Goal: Obtain resource: Obtain resource

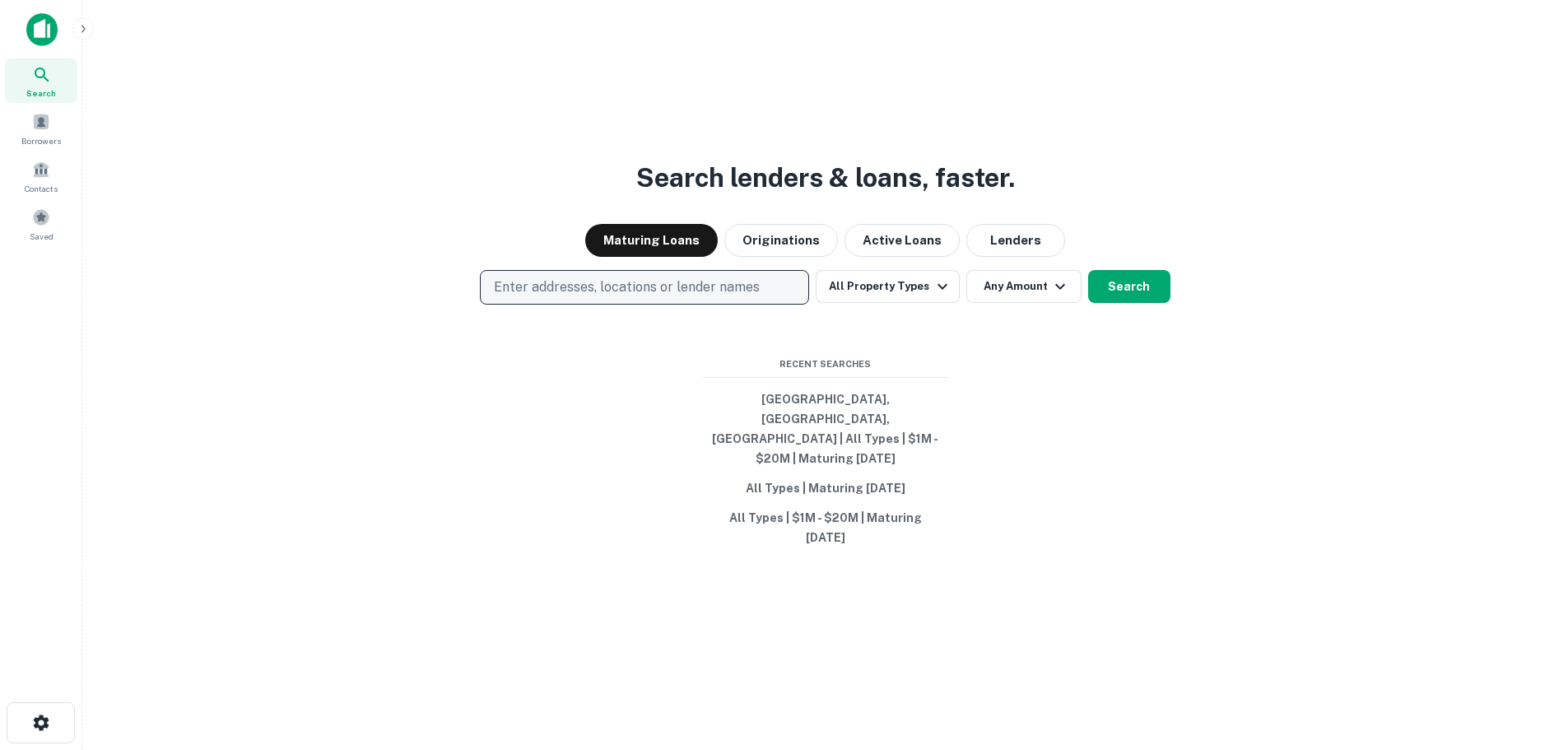
click at [549, 297] on p "Enter addresses, locations or lender names" at bounding box center [626, 287] width 265 height 20
type input "**********"
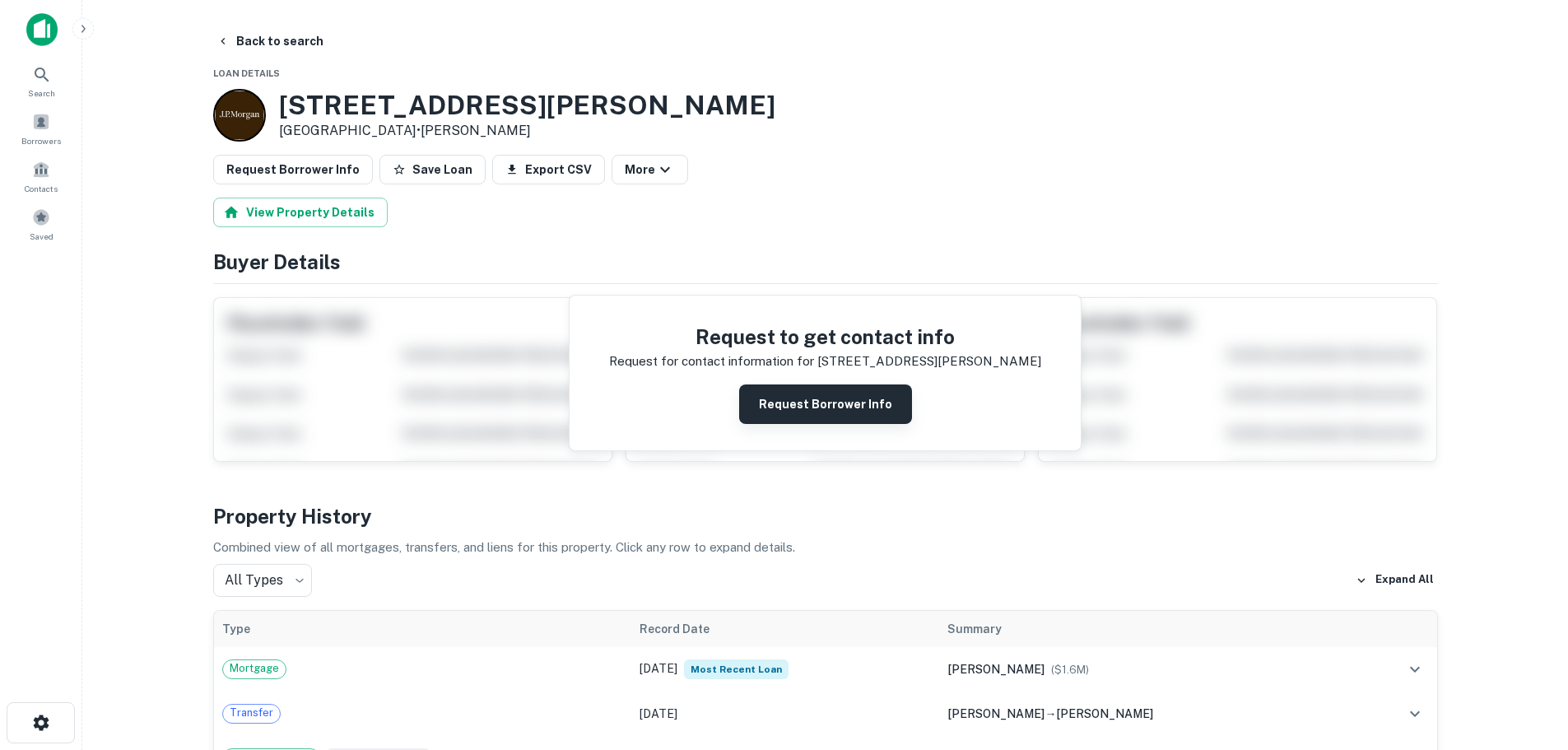
click at [804, 391] on button "Request Borrower Info" at bounding box center [826, 404] width 173 height 39
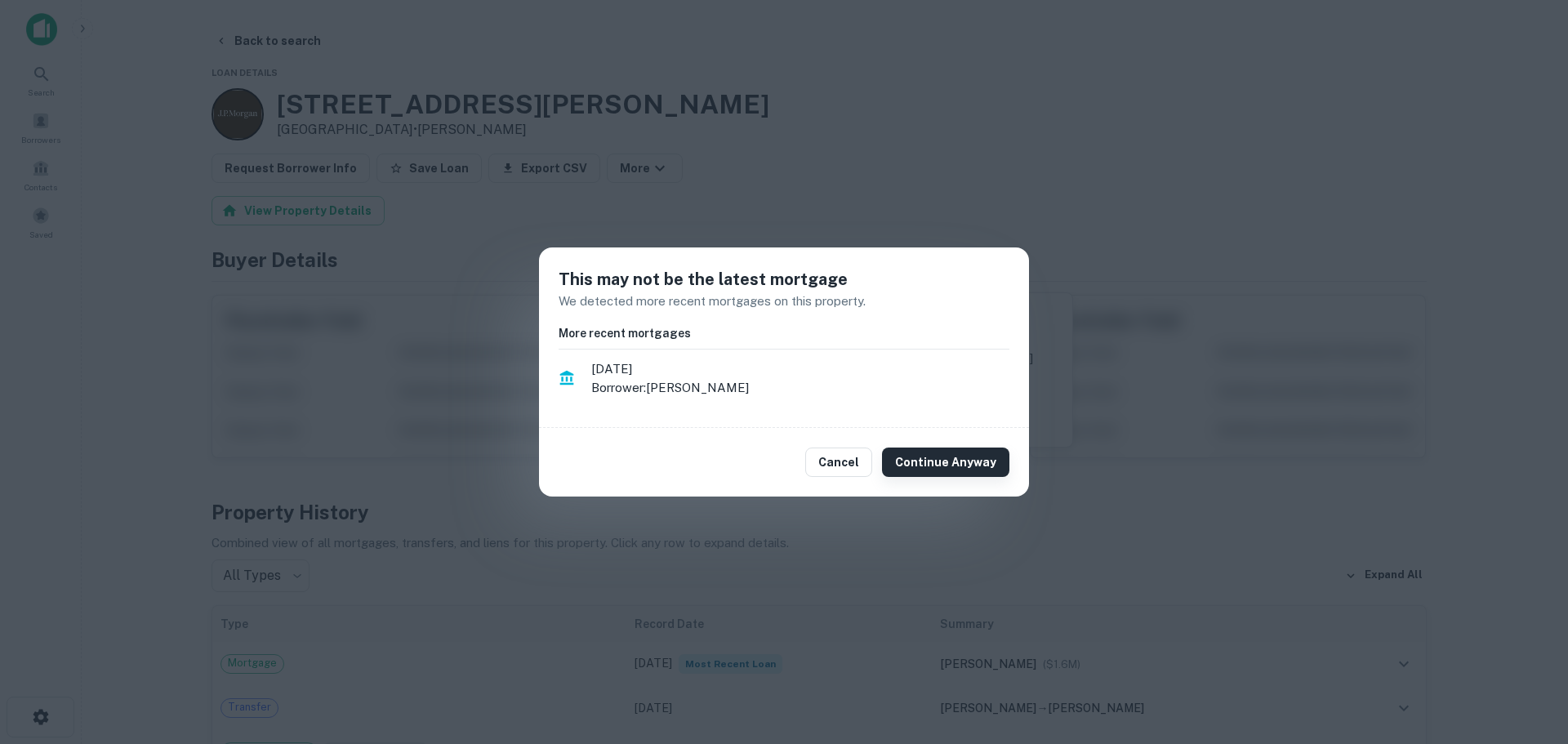
click at [927, 457] on button "Continue Anyway" at bounding box center [945, 462] width 127 height 29
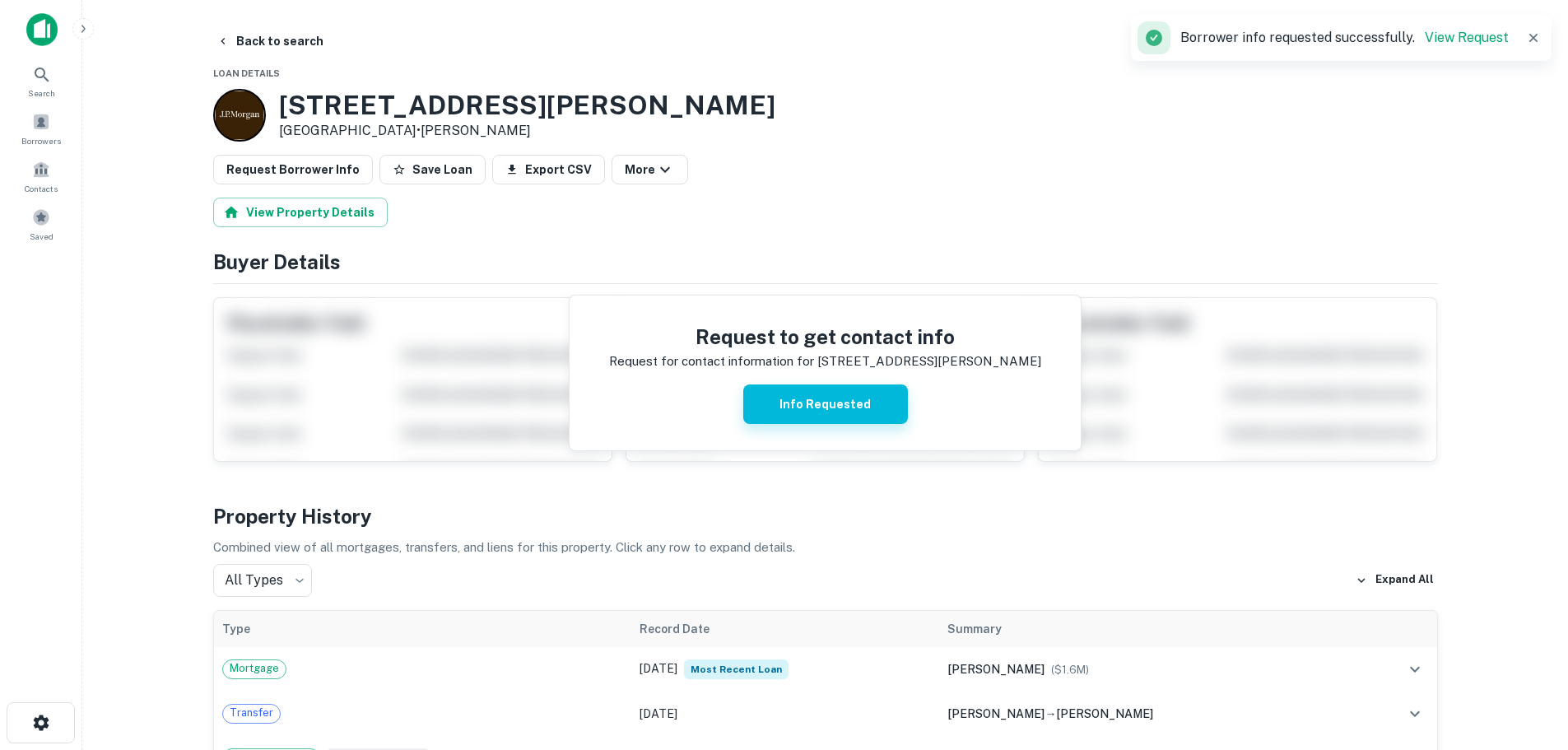
click at [827, 404] on button "Info Requested" at bounding box center [826, 404] width 165 height 39
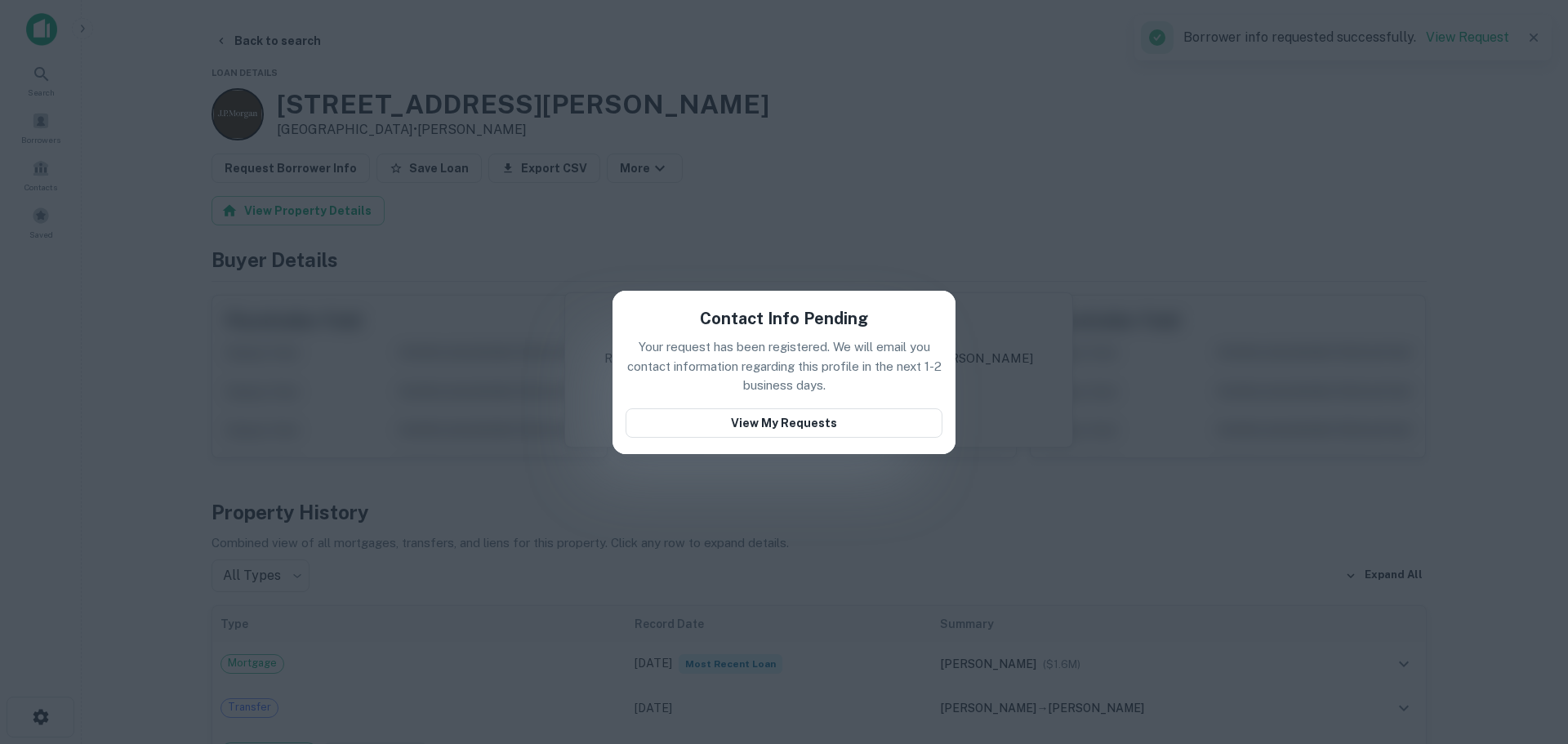
click at [737, 471] on div "Contact Info Pending Your request has been registered. We will email you contac…" at bounding box center [784, 372] width 1568 height 744
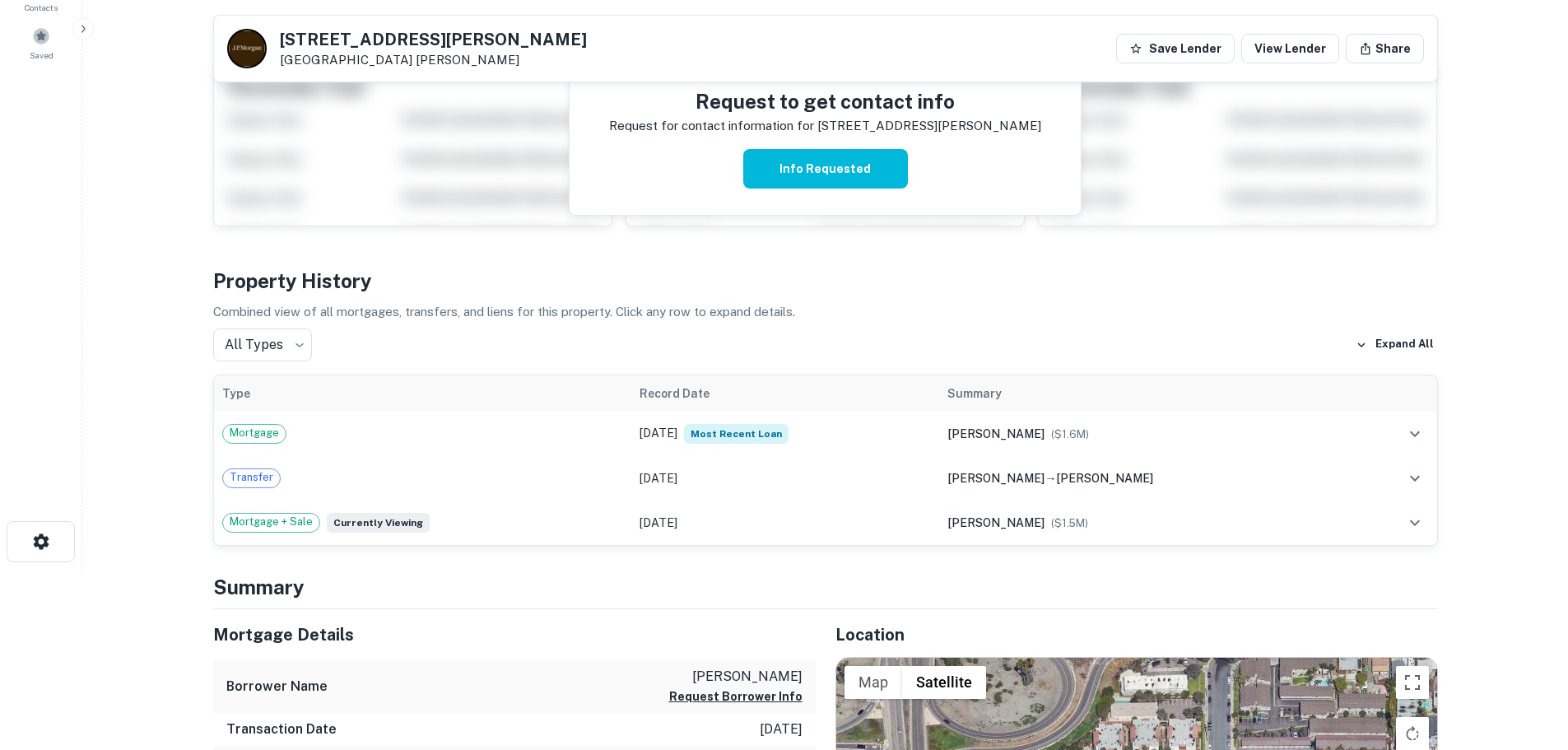
scroll to position [82, 0]
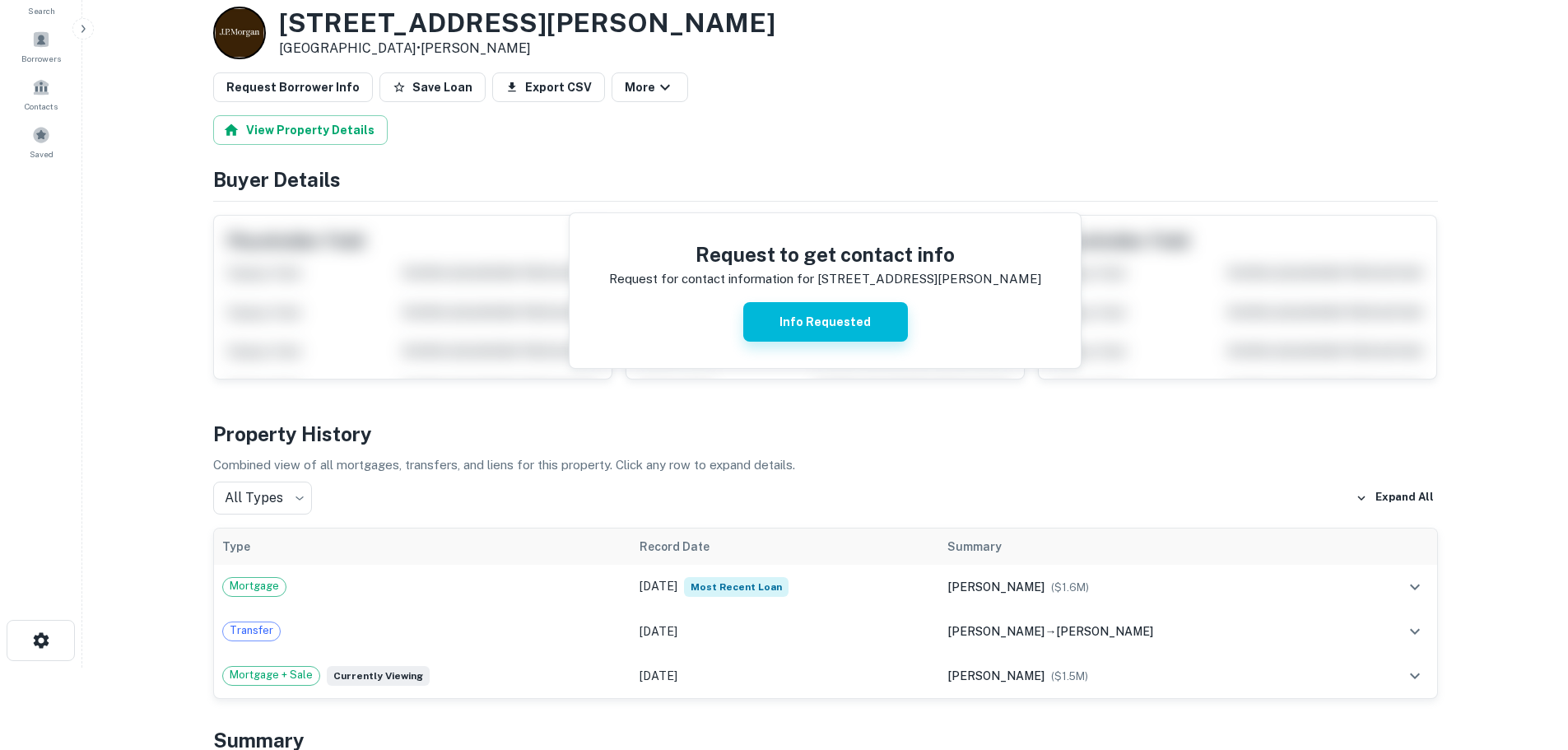
click at [860, 325] on button "Info Requested" at bounding box center [826, 321] width 165 height 39
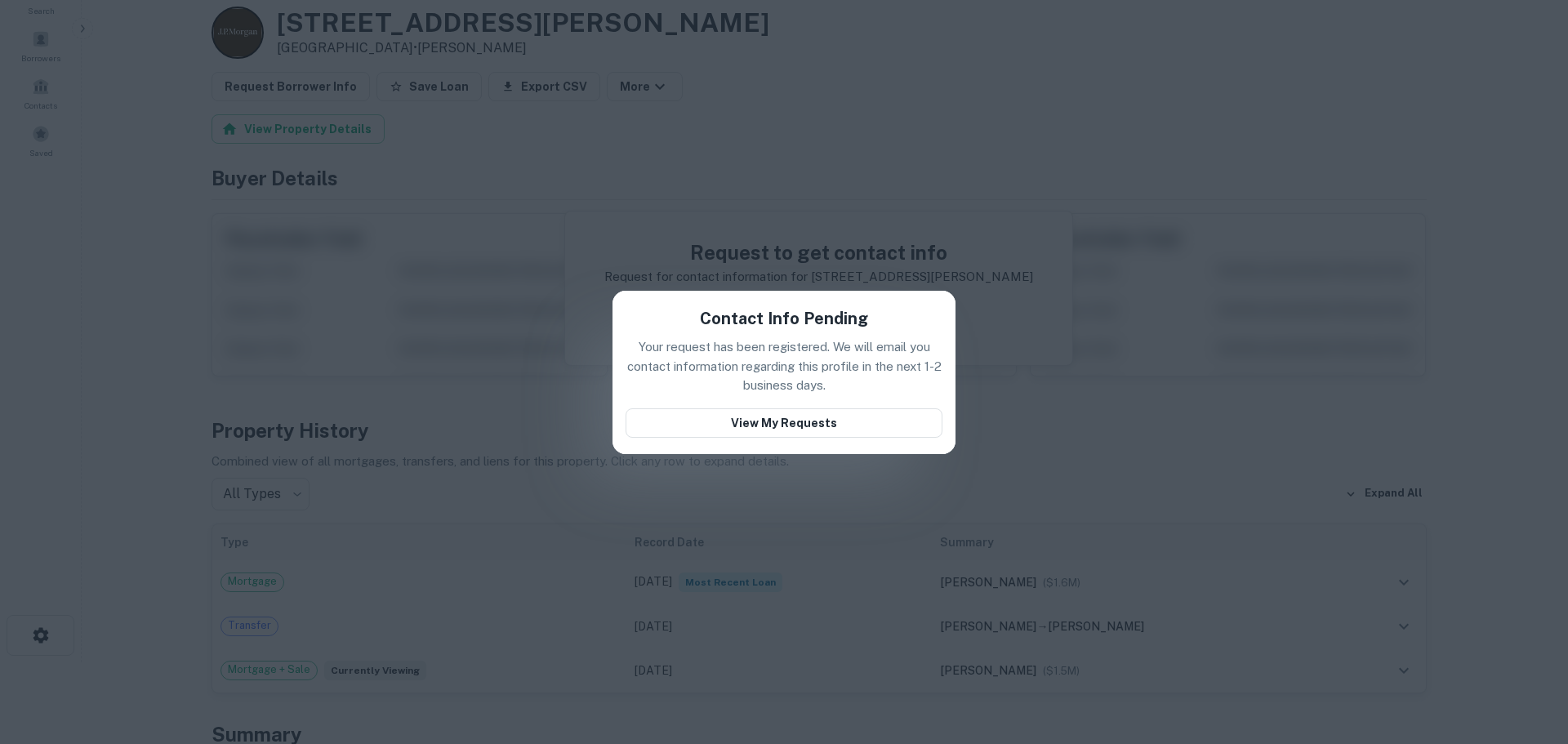
click at [715, 460] on div "Contact Info Pending Your request has been registered. We will email you contac…" at bounding box center [784, 372] width 1568 height 744
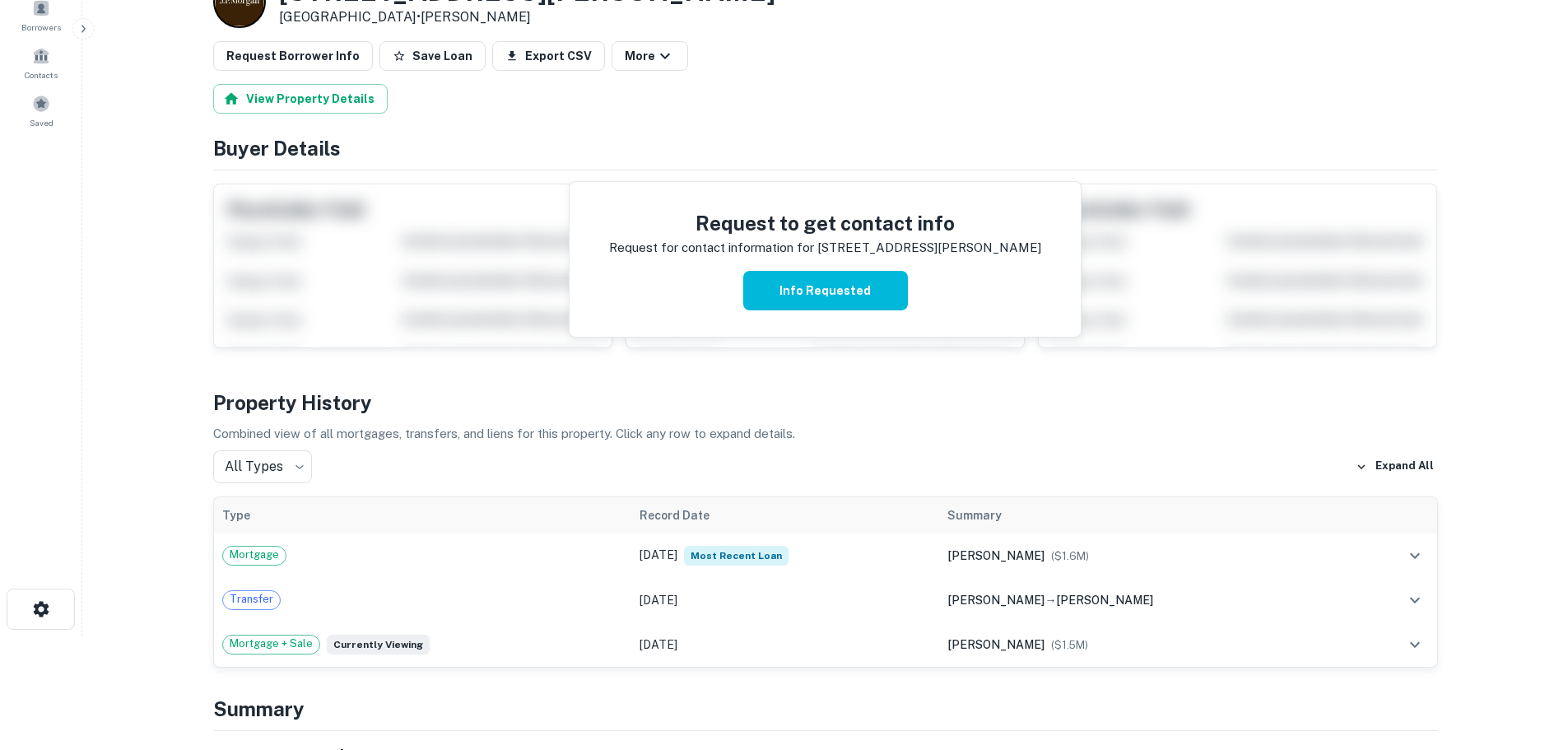
scroll to position [164, 0]
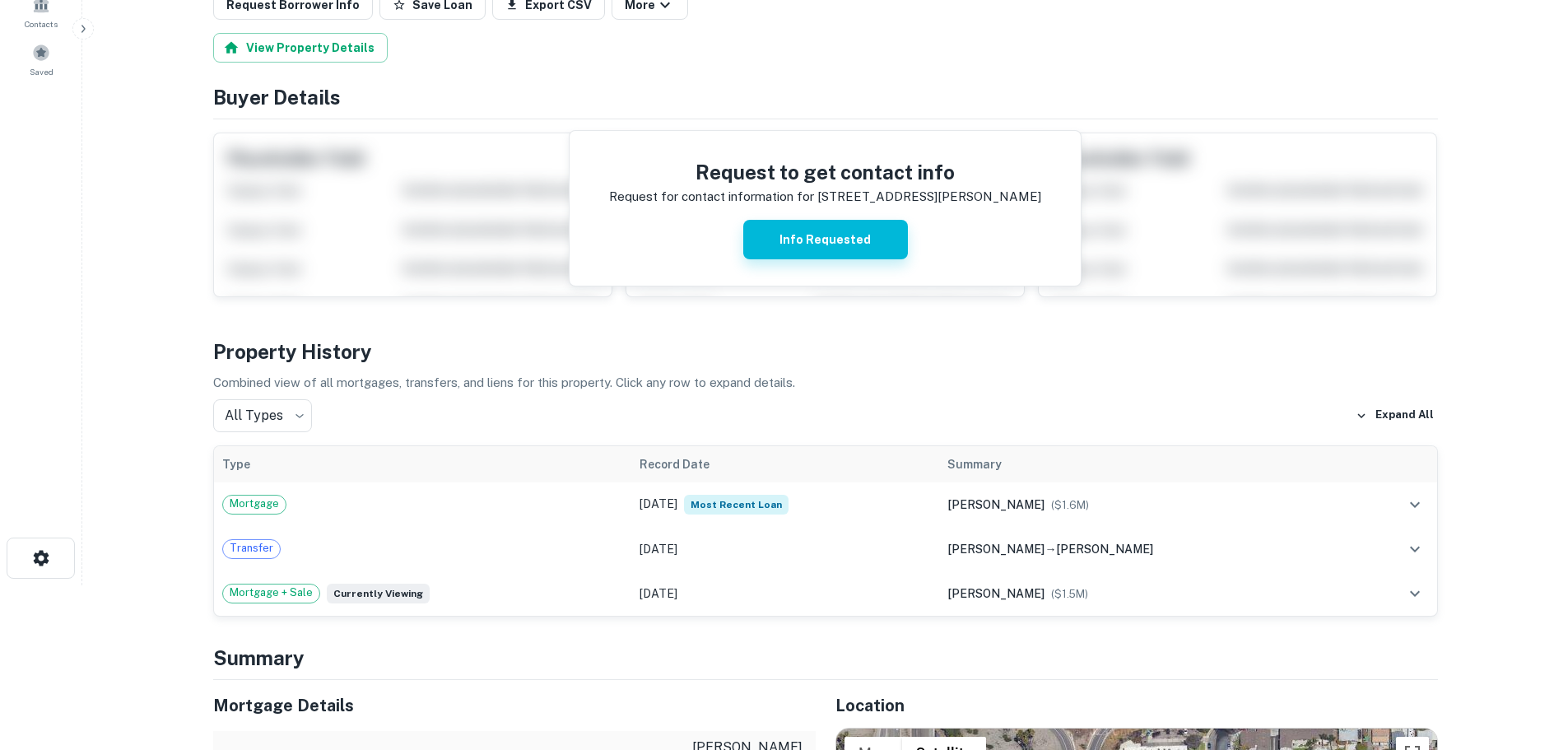
click at [786, 256] on button "Info Requested" at bounding box center [826, 239] width 165 height 39
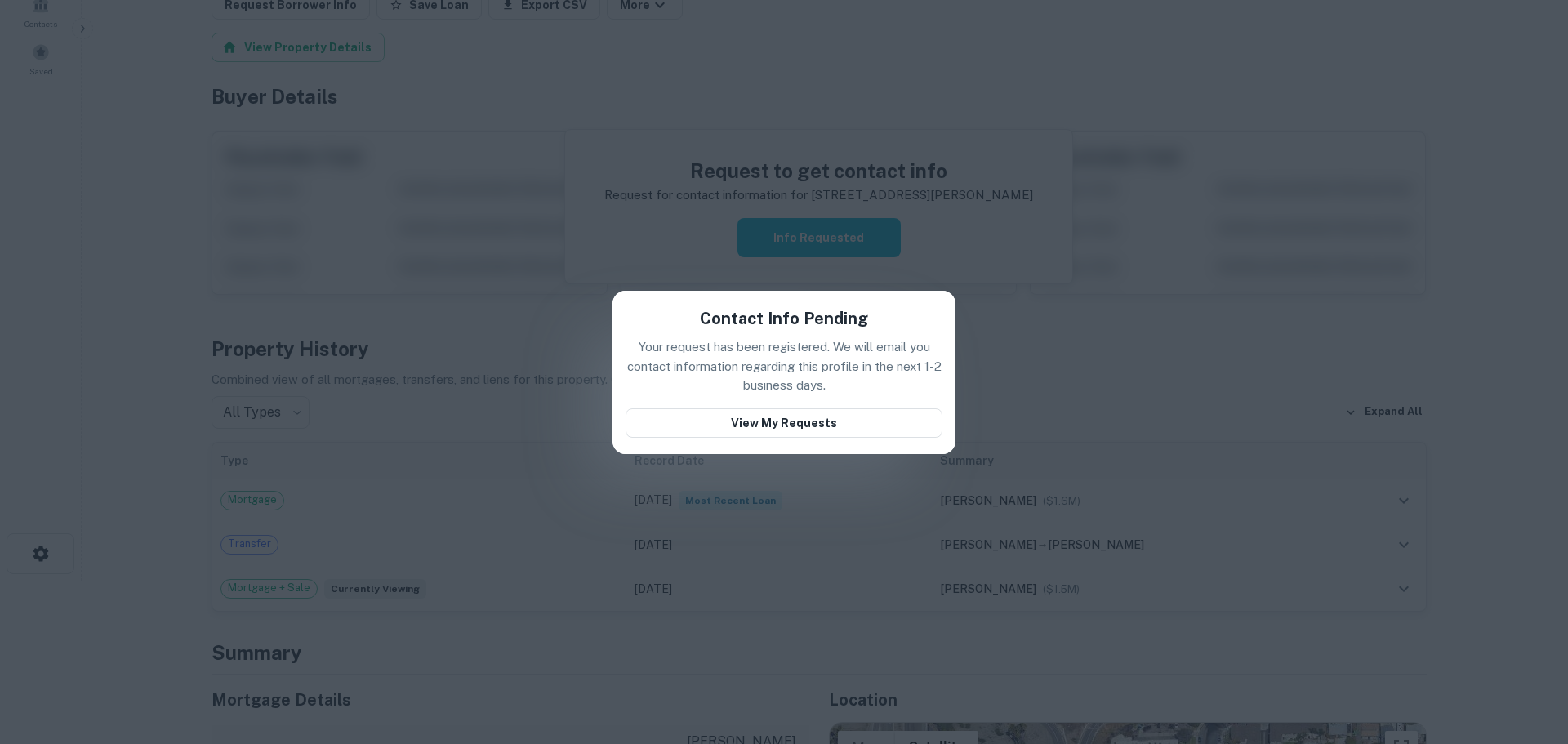
click at [786, 439] on div "Contact Info Pending Your request has been registered. We will email you contac…" at bounding box center [783, 372] width 343 height 163
click at [786, 432] on button "View My Requests" at bounding box center [784, 423] width 317 height 29
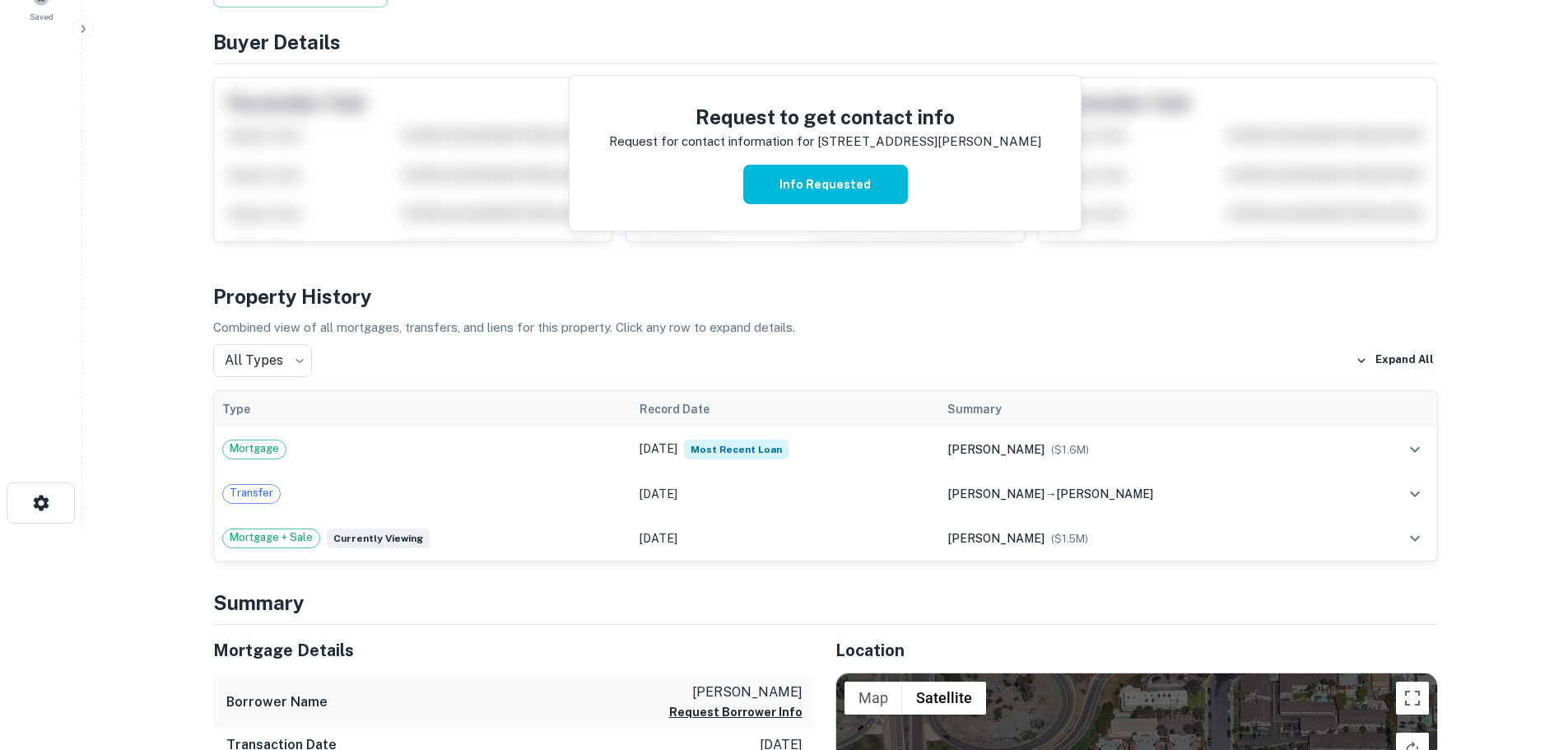
scroll to position [0, 0]
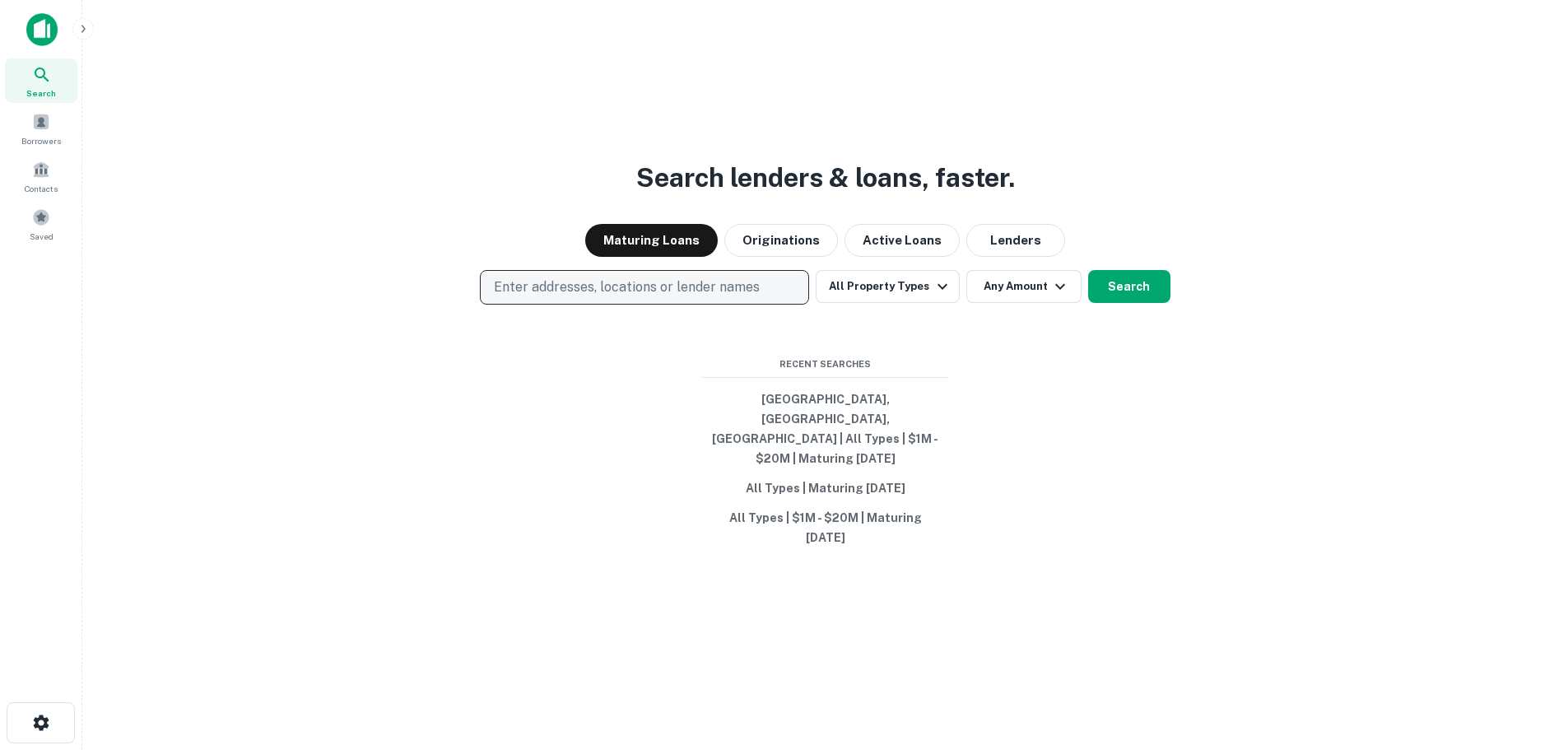
click at [543, 305] on button "Enter addresses, locations or lender names" at bounding box center [644, 287] width 329 height 34
type input "**********"
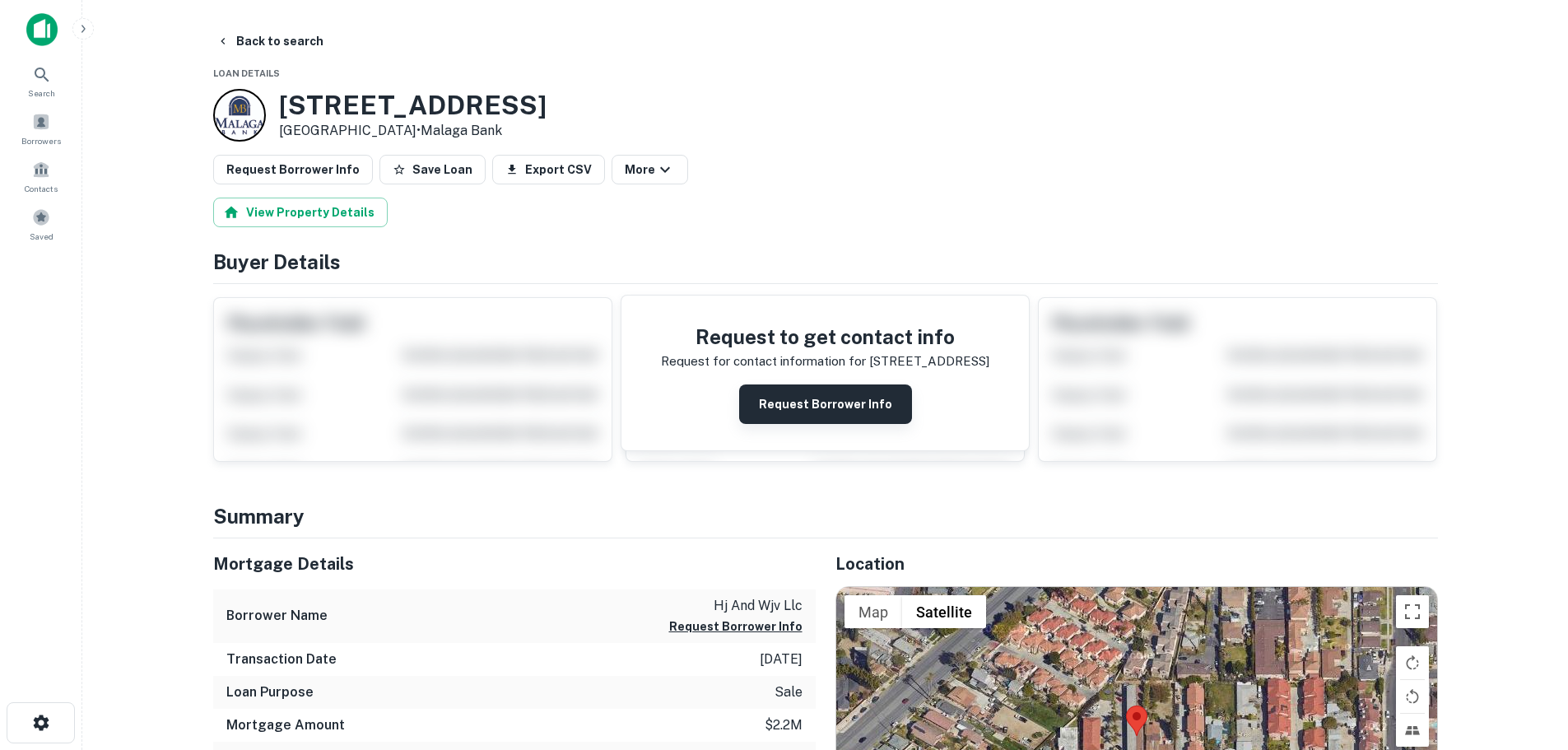
click at [802, 413] on button "Request Borrower Info" at bounding box center [826, 404] width 173 height 39
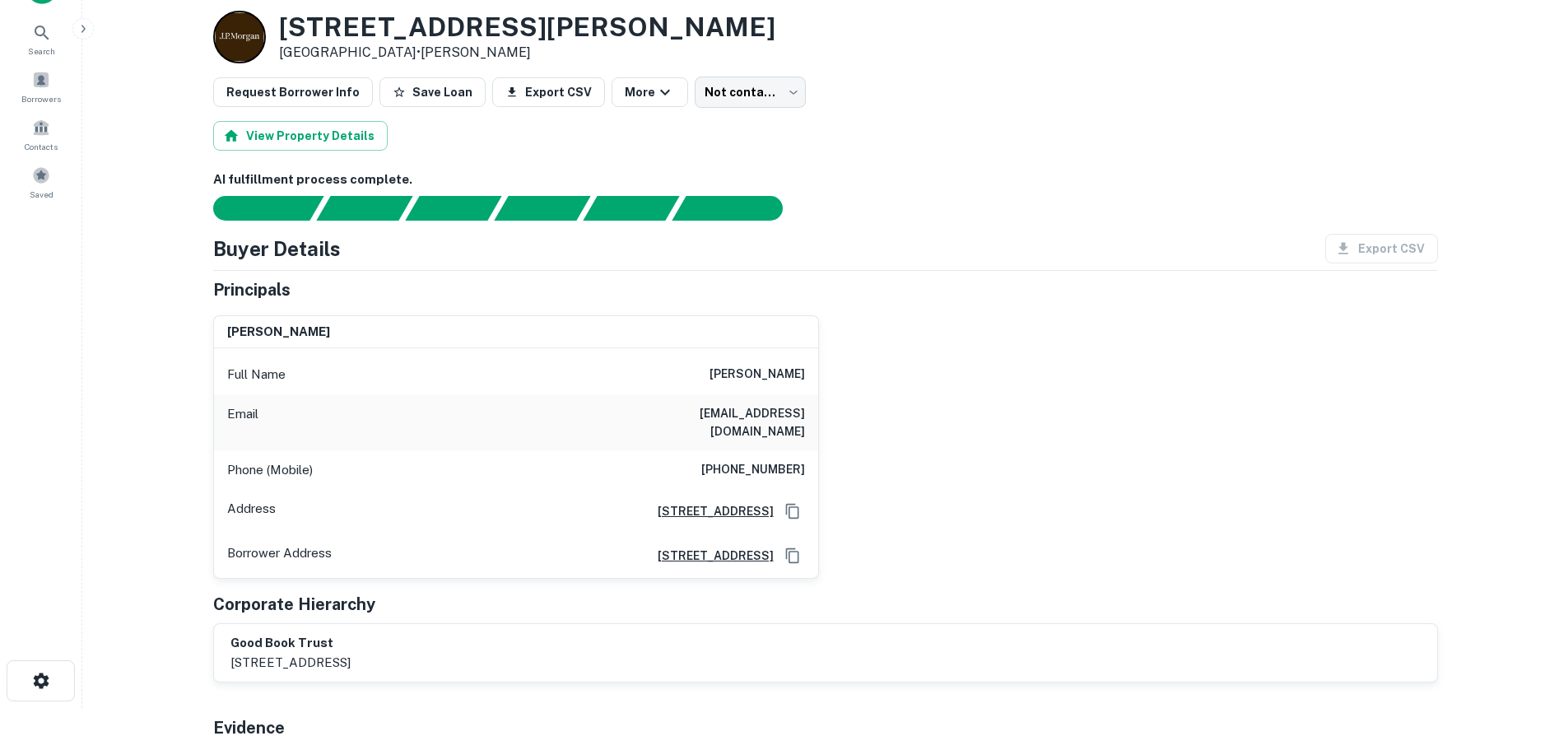
scroll to position [82, 0]
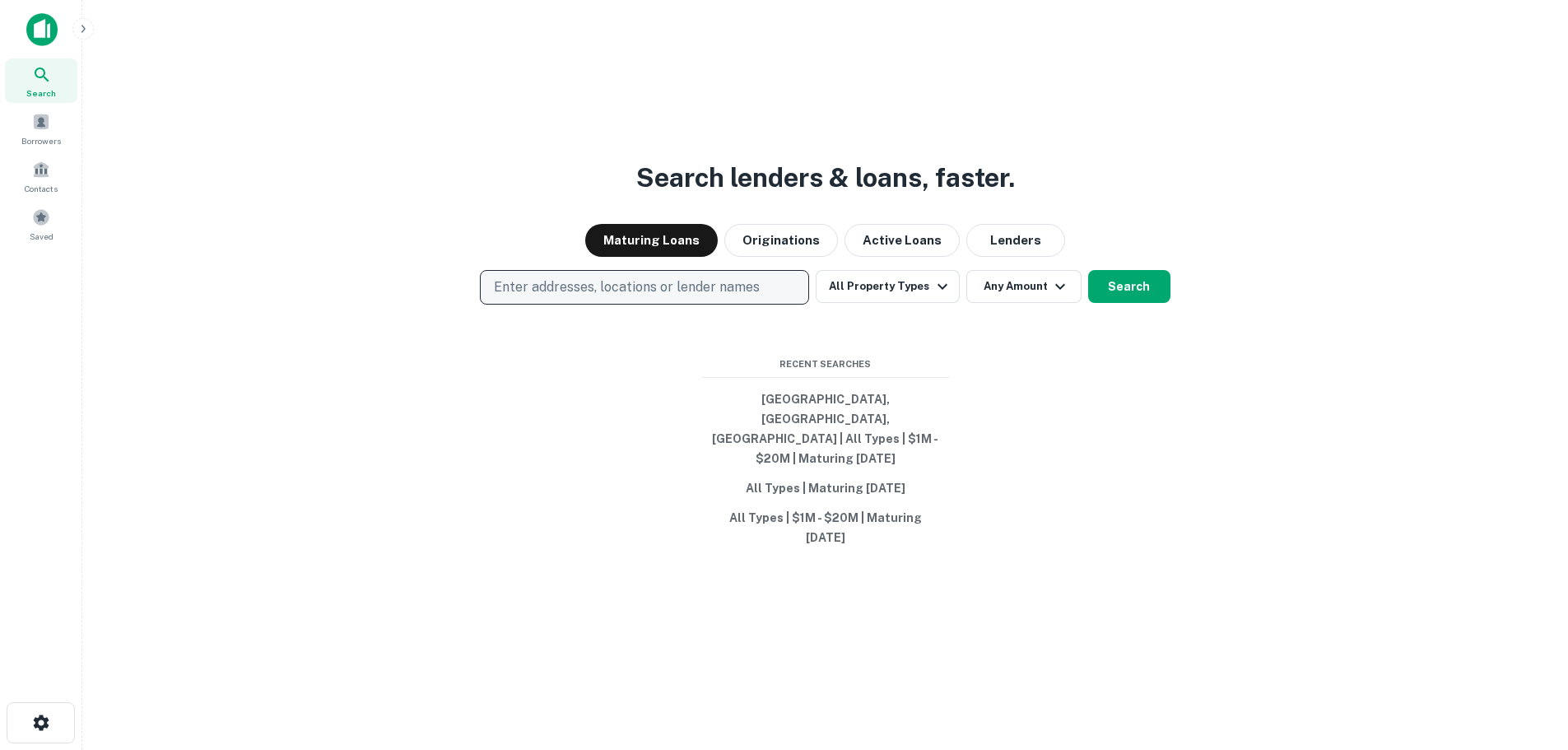
click at [597, 297] on p "Enter addresses, locations or lender names" at bounding box center [626, 287] width 265 height 20
type input "**********"
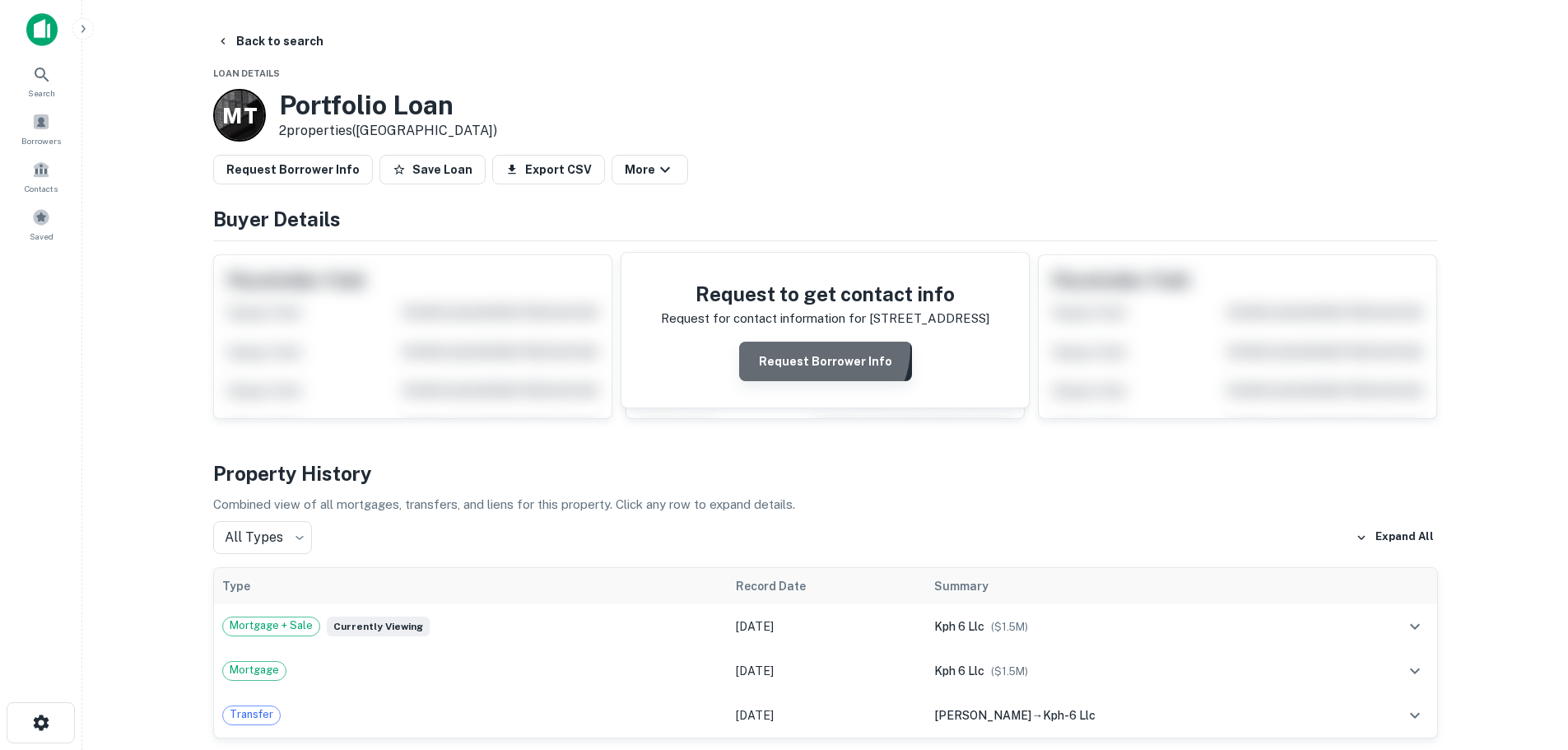
click at [823, 349] on button "Request Borrower Info" at bounding box center [826, 361] width 173 height 39
